Goal: Find specific page/section: Find specific page/section

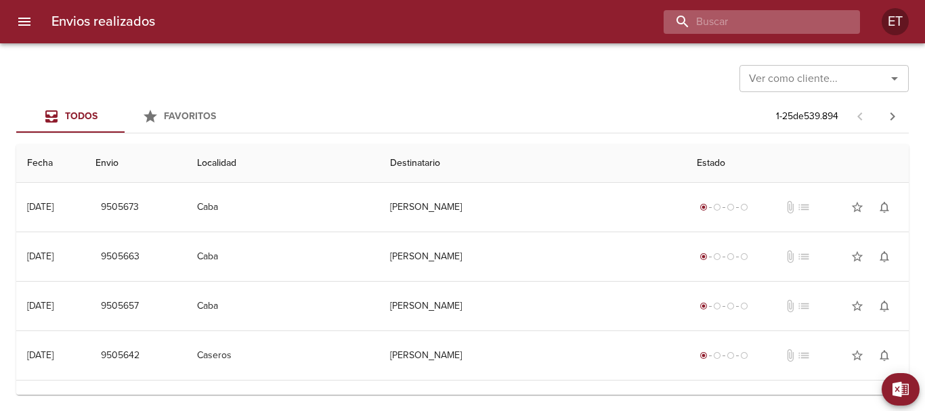
click at [815, 26] on input "buscar" at bounding box center [750, 22] width 173 height 24
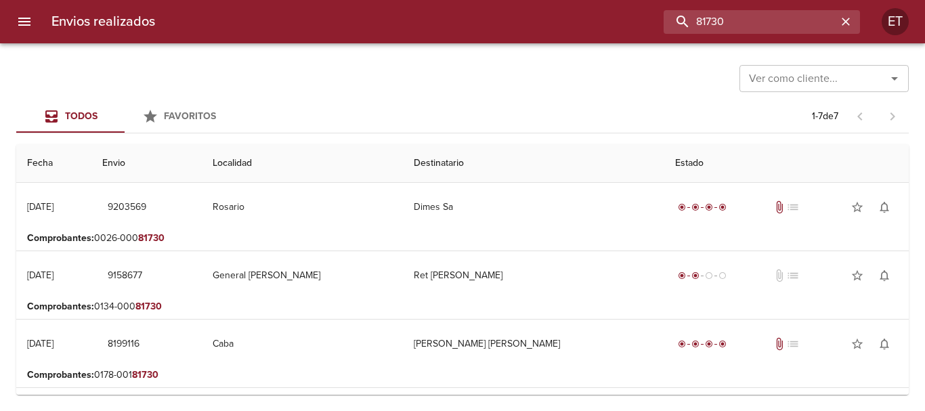
drag, startPoint x: 772, startPoint y: 16, endPoint x: 543, endPoint y: -3, distance: 229.7
click at [543, 0] on html "Envios realizados 81730 ET Ver como cliente... Ver como cliente... Todos Favori…" at bounding box center [462, 0] width 925 height 0
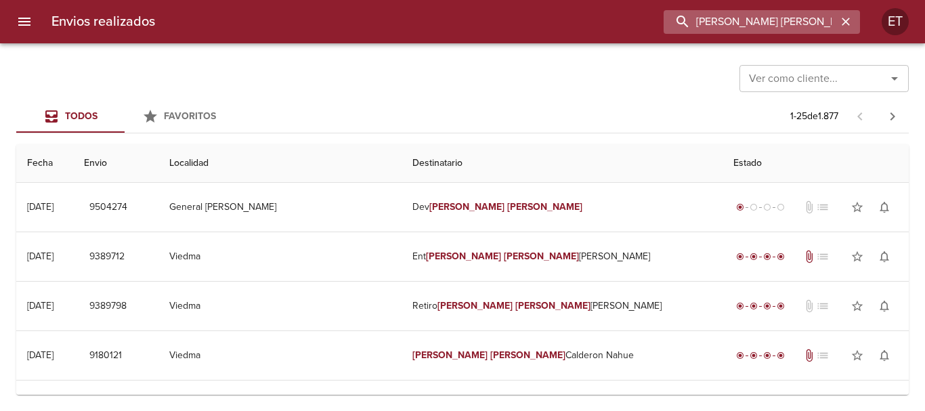
click at [783, 27] on input "[PERSON_NAME] [PERSON_NAME]" at bounding box center [750, 22] width 173 height 24
type input "[PERSON_NAME]"
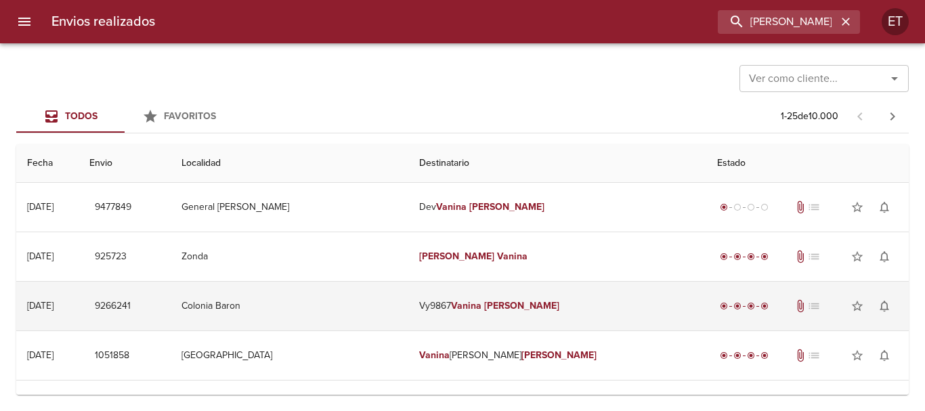
click at [562, 319] on td "Vy9867 [PERSON_NAME]" at bounding box center [558, 306] width 298 height 49
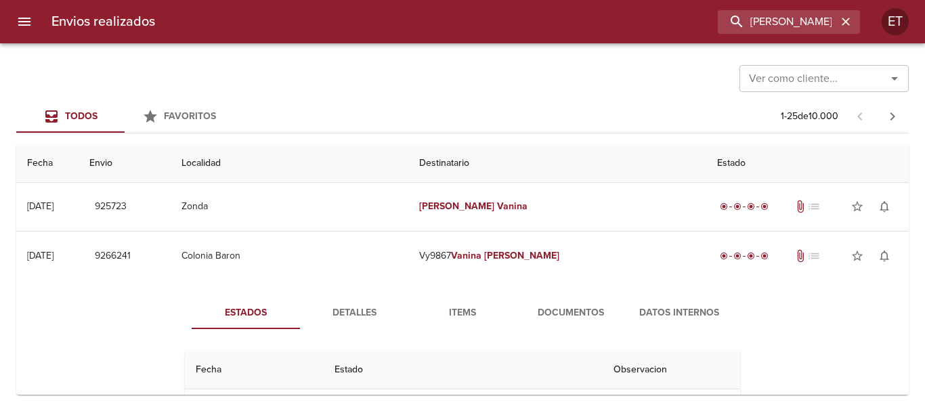
scroll to position [68, 0]
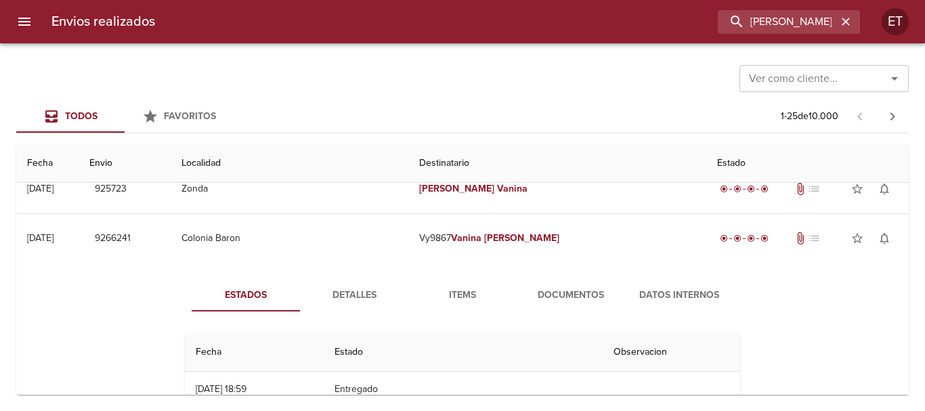
click at [572, 289] on span "Documentos" at bounding box center [571, 295] width 92 height 17
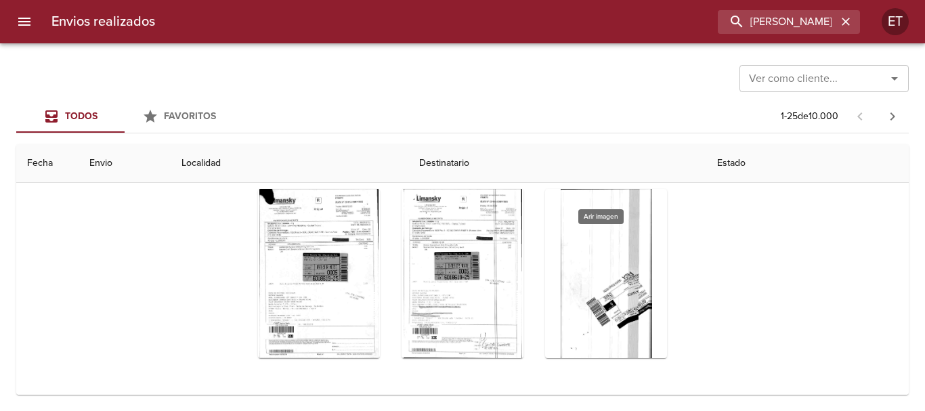
scroll to position [271, 0]
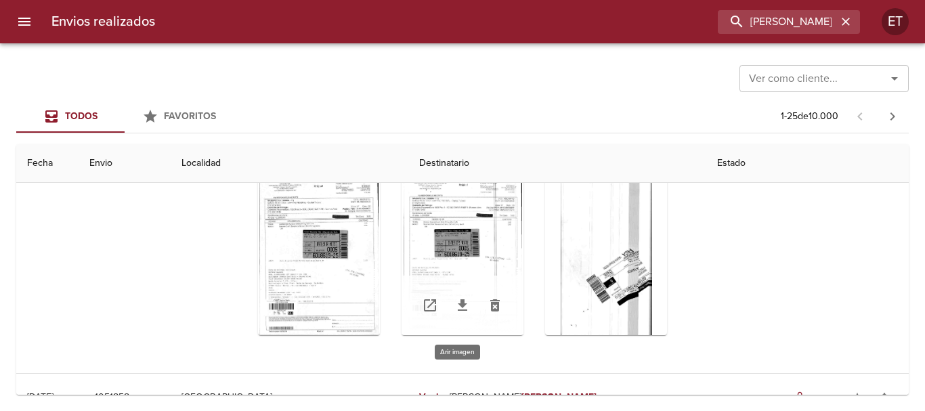
click at [444, 225] on div "Tabla de envíos del cliente" at bounding box center [463, 250] width 122 height 169
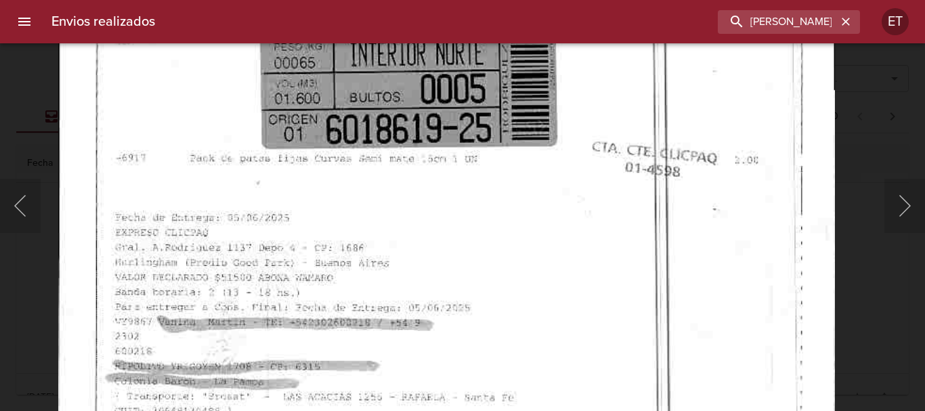
click at [399, 0] on html "Envios realizados [PERSON_NAME] ET Ver como cliente... Ver como cliente... Todo…" at bounding box center [462, 0] width 925 height 0
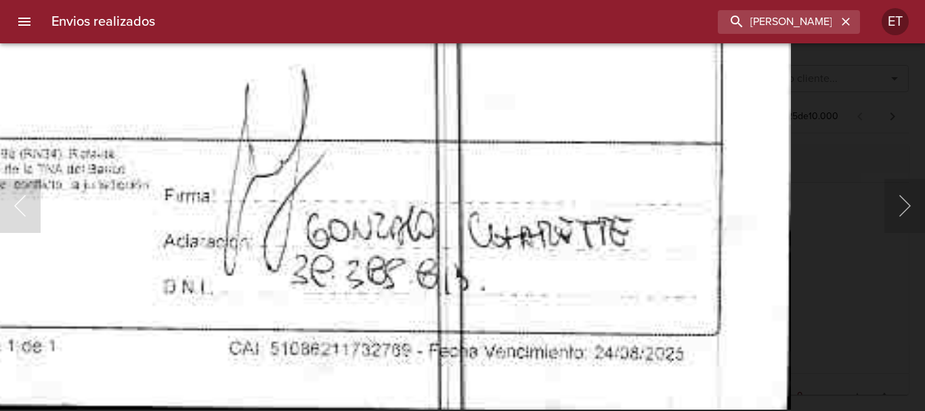
click at [847, 273] on div "Lightbox" at bounding box center [462, 205] width 925 height 411
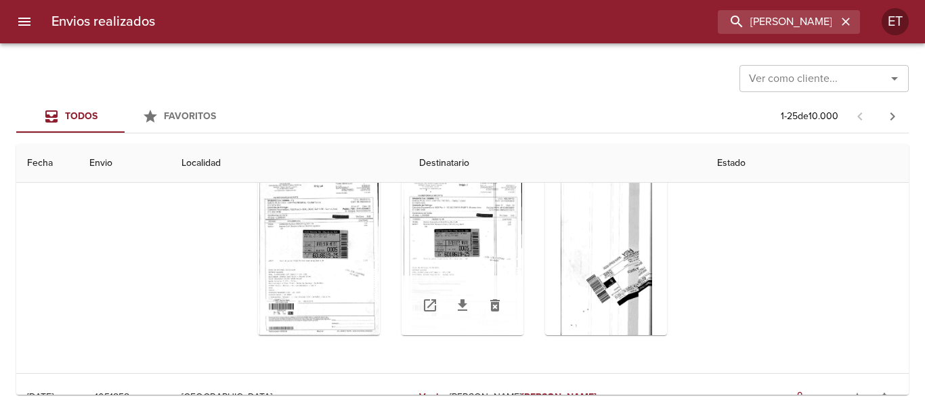
scroll to position [0, 0]
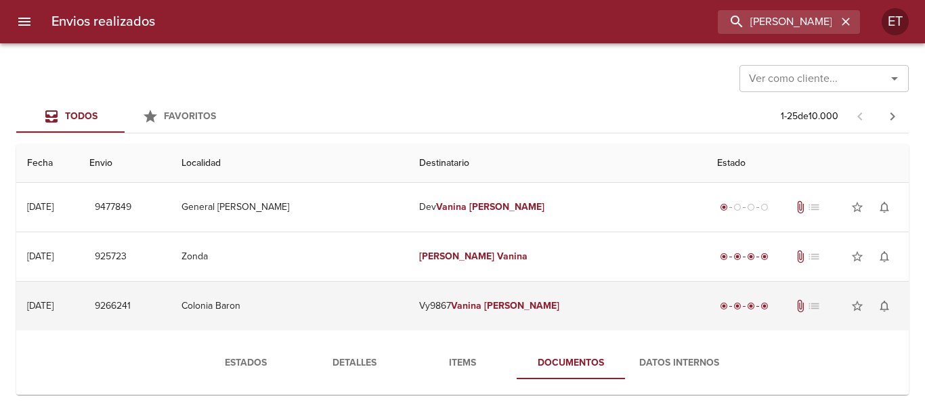
click at [518, 299] on td "Vy9867 [PERSON_NAME]" at bounding box center [558, 306] width 298 height 49
